Goal: Task Accomplishment & Management: Complete application form

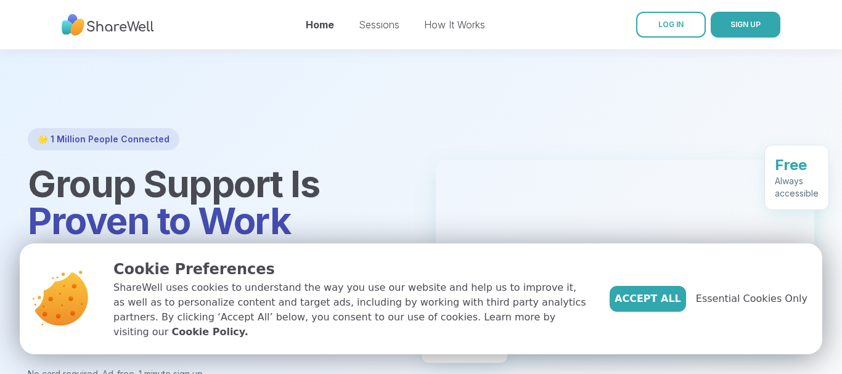
scroll to position [126, 0]
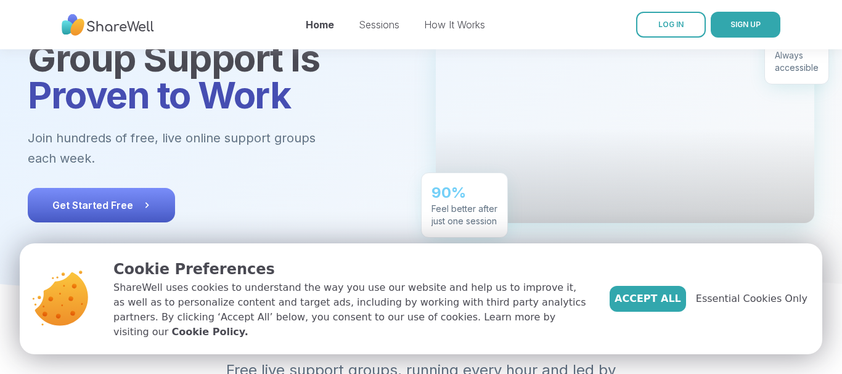
click at [84, 198] on span "Get Started Free" at bounding box center [101, 205] width 98 height 15
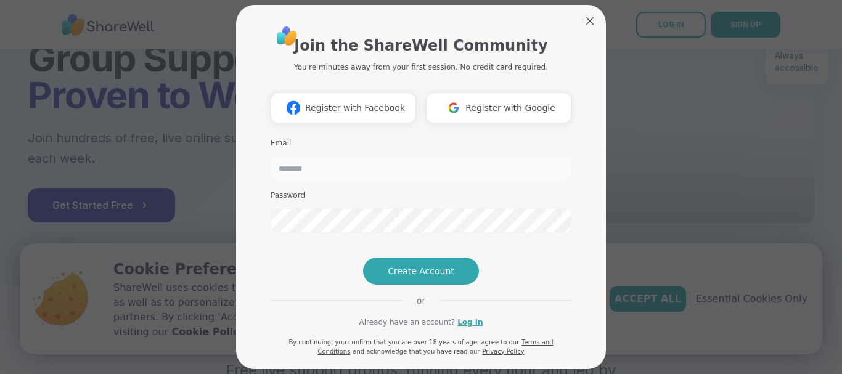
click at [292, 166] on input "email" at bounding box center [420, 168] width 301 height 25
type input "**********"
click at [291, 193] on h3 "Password" at bounding box center [420, 195] width 301 height 10
click at [409, 277] on span "Create Account" at bounding box center [421, 271] width 67 height 12
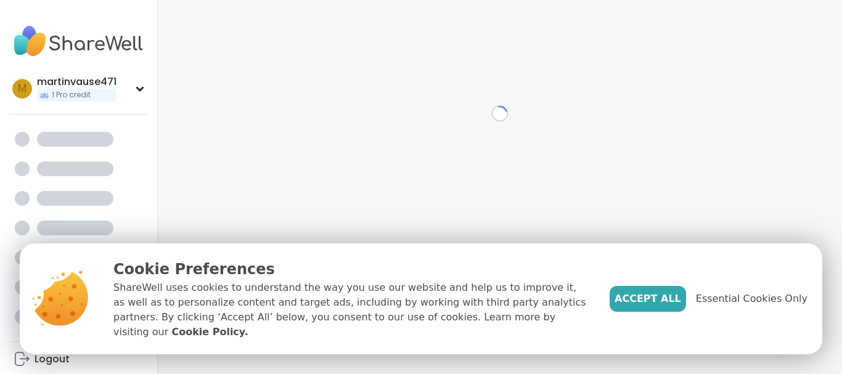
scroll to position [12, 0]
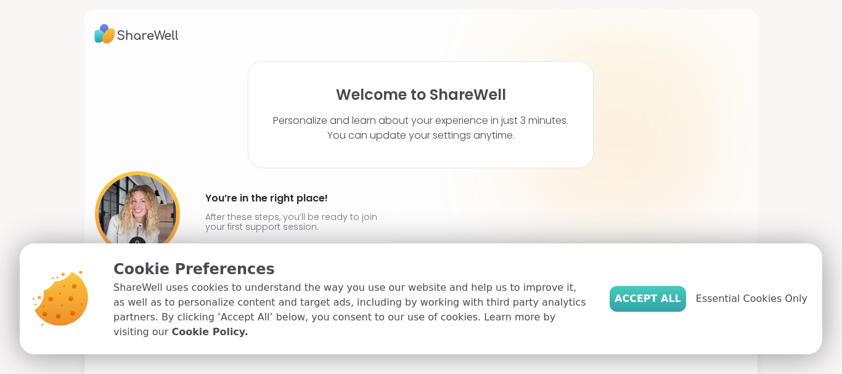
click at [652, 304] on span "Accept All" at bounding box center [647, 298] width 67 height 15
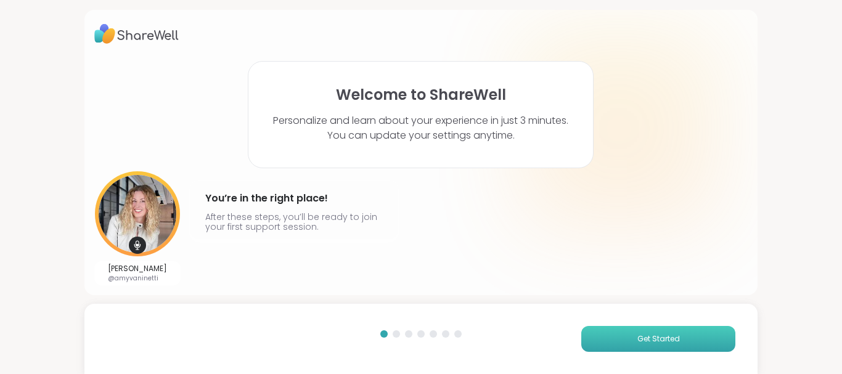
click at [654, 340] on span "Get Started" at bounding box center [658, 338] width 43 height 11
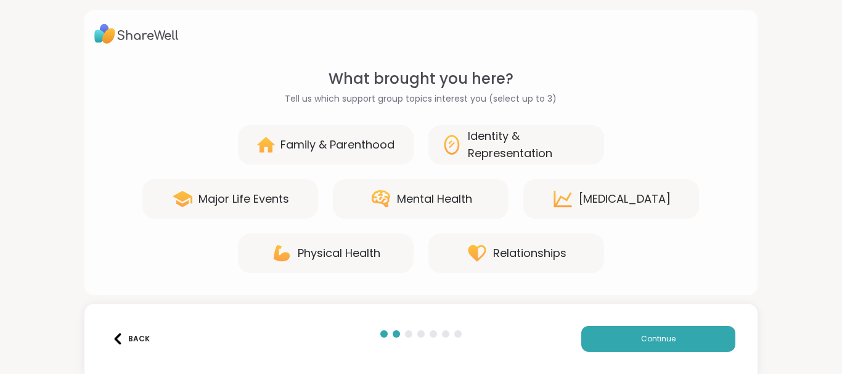
click at [426, 200] on div "Mental Health" at bounding box center [434, 198] width 75 height 17
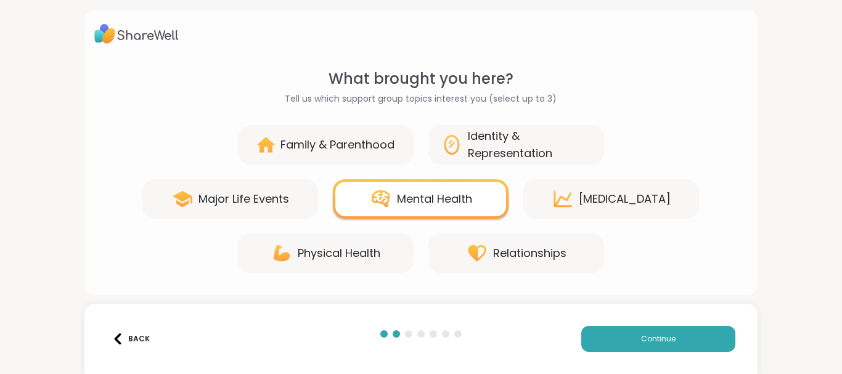
click at [522, 255] on div "Relationships" at bounding box center [529, 253] width 73 height 17
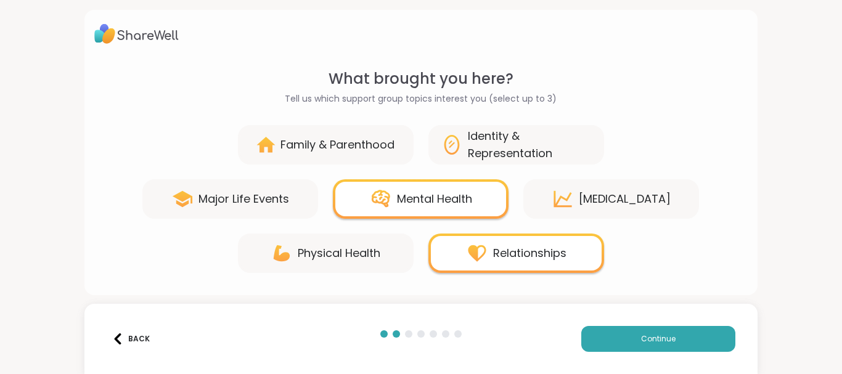
click at [262, 198] on div "Major Life Events" at bounding box center [243, 198] width 91 height 17
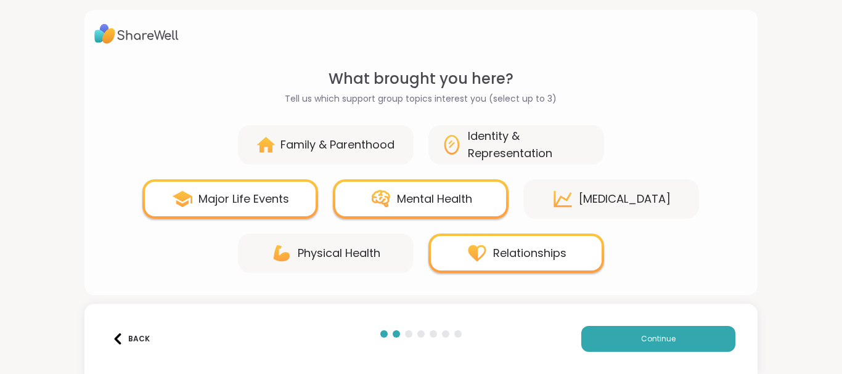
click at [510, 145] on div "Identity & Representation" at bounding box center [530, 145] width 124 height 34
click at [519, 139] on div "Identity & Representation" at bounding box center [530, 145] width 124 height 34
click at [617, 336] on button "Continue" at bounding box center [658, 339] width 154 height 26
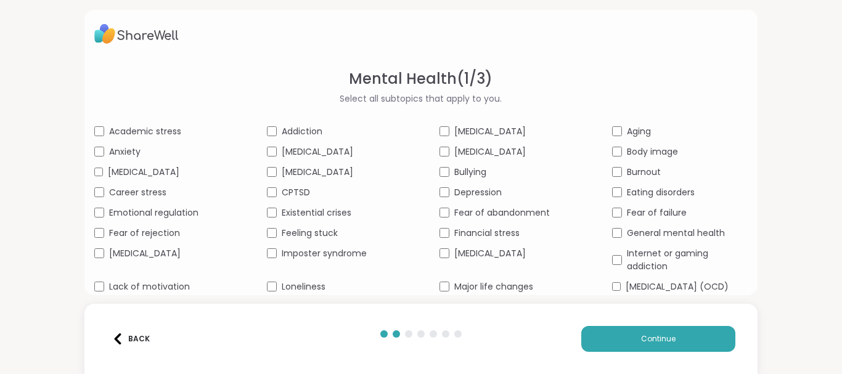
click at [277, 240] on div "Feeling stuck" at bounding box center [335, 233] width 136 height 13
click at [451, 260] on div "[MEDICAL_DATA]" at bounding box center [507, 253] width 136 height 13
click at [668, 343] on span "Continue" at bounding box center [658, 338] width 34 height 11
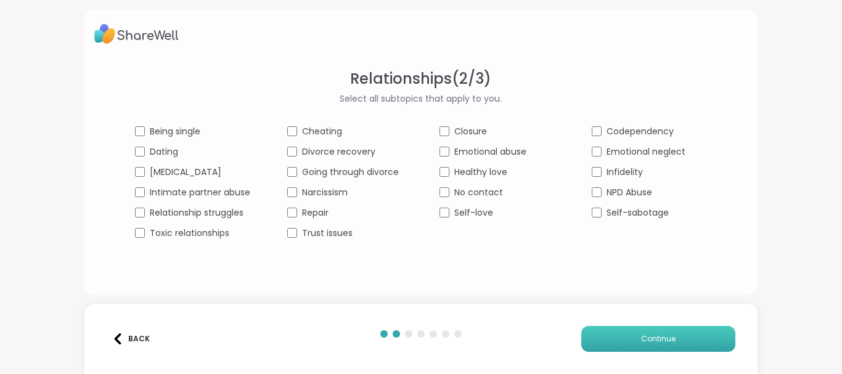
click at [649, 340] on span "Continue" at bounding box center [658, 338] width 34 height 11
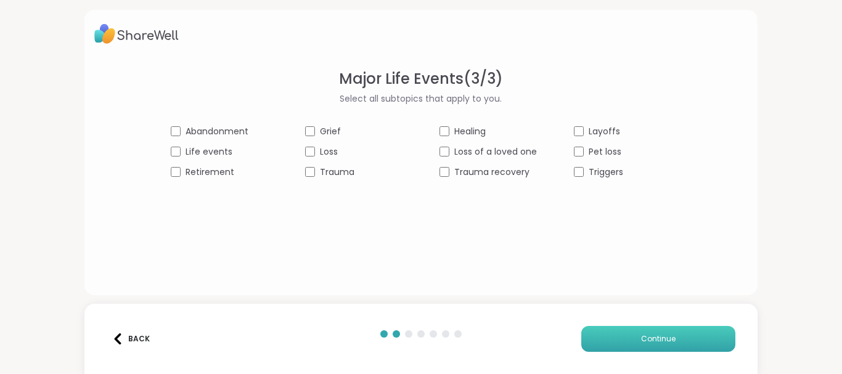
click at [667, 333] on span "Continue" at bounding box center [658, 338] width 34 height 11
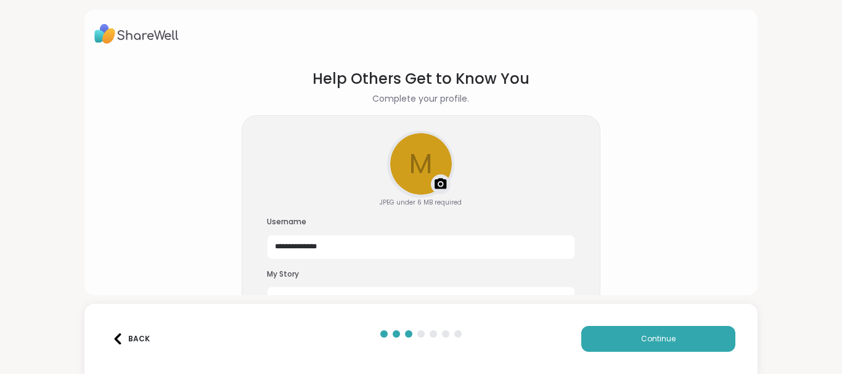
scroll to position [46, 0]
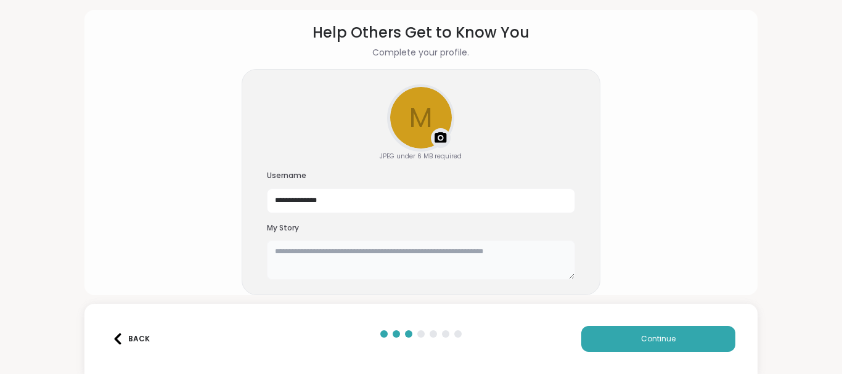
click at [285, 258] on textarea at bounding box center [421, 259] width 308 height 39
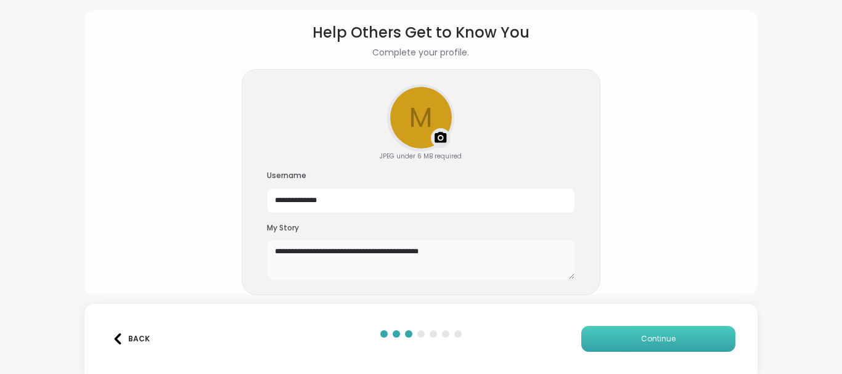
type textarea "**********"
click at [654, 338] on span "Continue" at bounding box center [658, 338] width 34 height 11
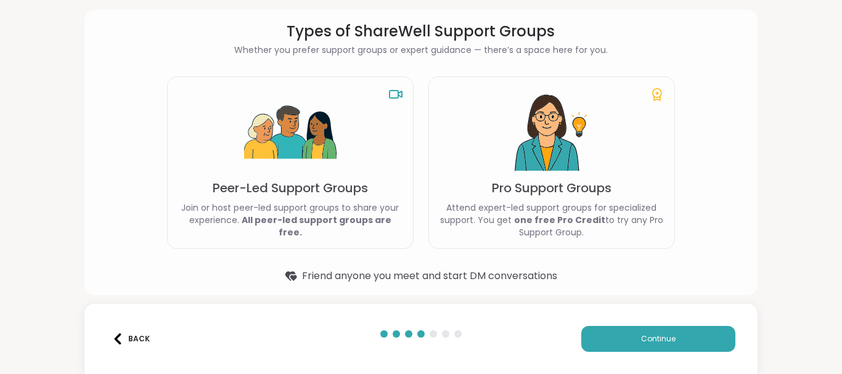
click at [288, 179] on img at bounding box center [290, 133] width 92 height 92
click at [291, 217] on p "Join or host peer-led support groups to share your experience. All peer-led sup…" at bounding box center [289, 219] width 225 height 37
click at [391, 150] on div "Peer-Led Support Groups Join or host peer-led support groups to share your expe…" at bounding box center [290, 162] width 246 height 172
click at [625, 336] on button "Continue" at bounding box center [658, 339] width 154 height 26
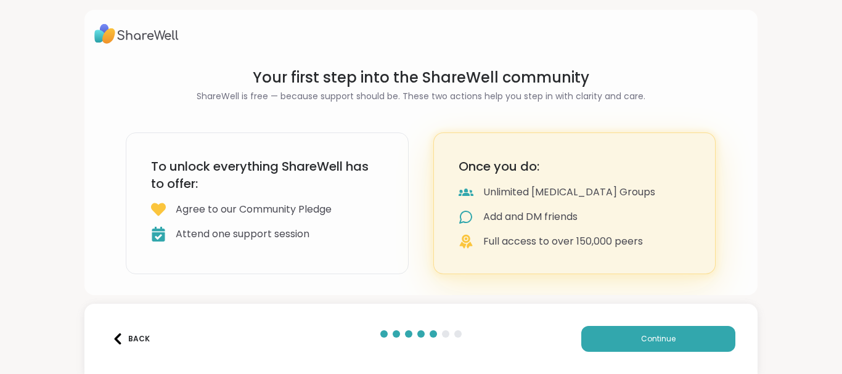
click at [223, 213] on div "Agree to our Community Pledge" at bounding box center [254, 209] width 156 height 15
click at [251, 200] on div "To unlock everything ShareWell has to offer: Agree to our Community Pledge Atte…" at bounding box center [267, 203] width 283 height 142
click at [629, 331] on button "Continue" at bounding box center [658, 339] width 154 height 26
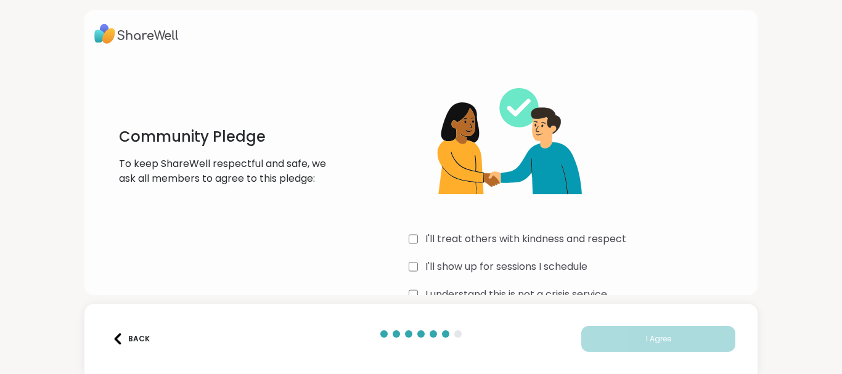
scroll to position [30, 0]
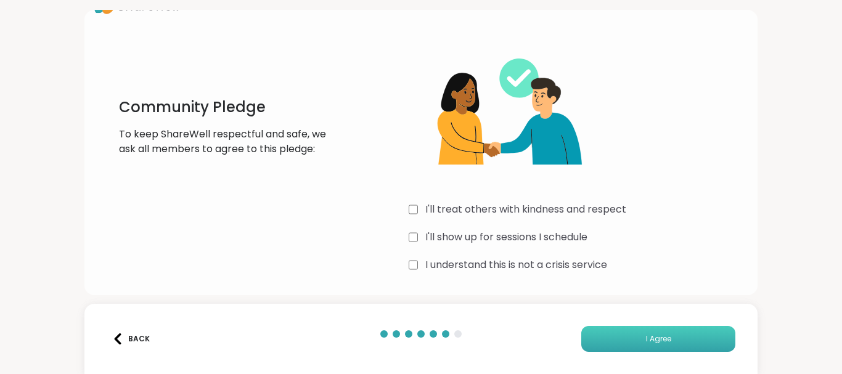
click at [608, 335] on button "I Agree" at bounding box center [658, 339] width 154 height 26
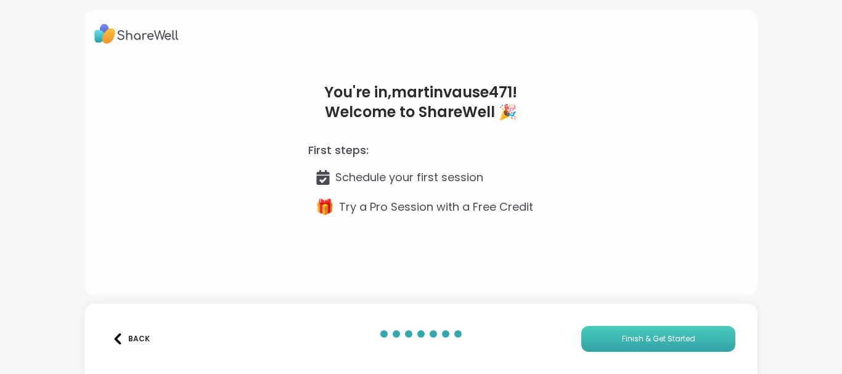
click at [646, 334] on span "Finish & Get Started" at bounding box center [658, 338] width 73 height 11
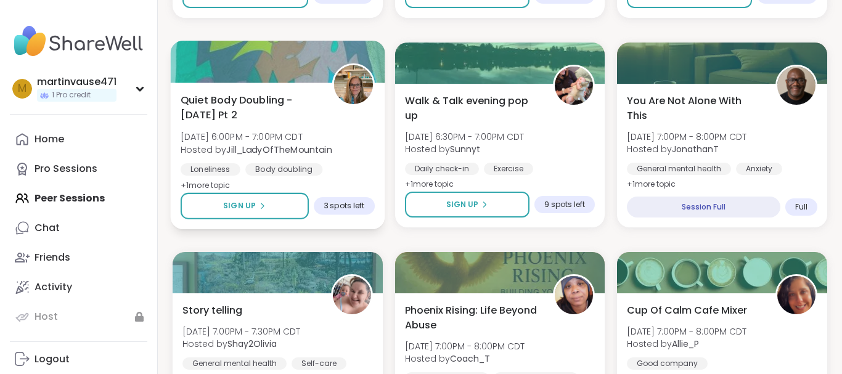
scroll to position [833, 0]
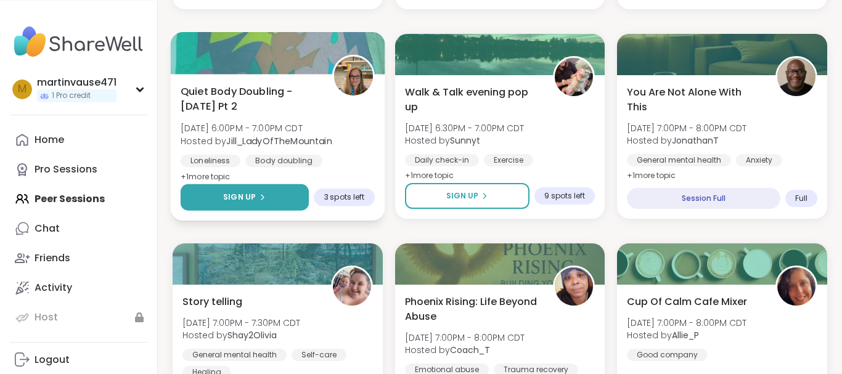
click at [258, 195] on icon at bounding box center [261, 196] width 7 height 7
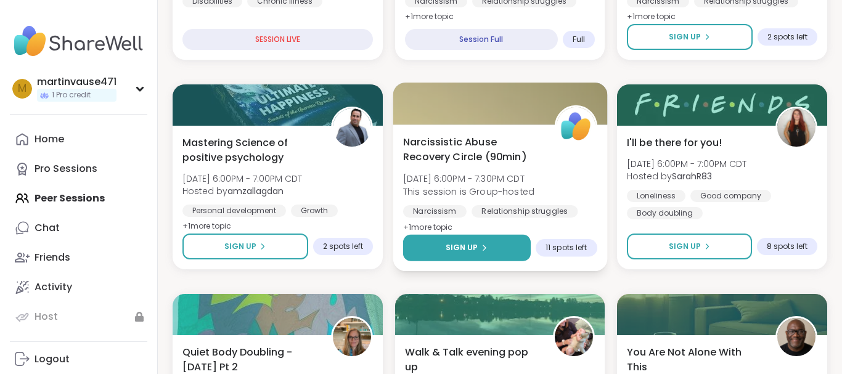
scroll to position [660, 0]
